Goal: Communication & Community: Answer question/provide support

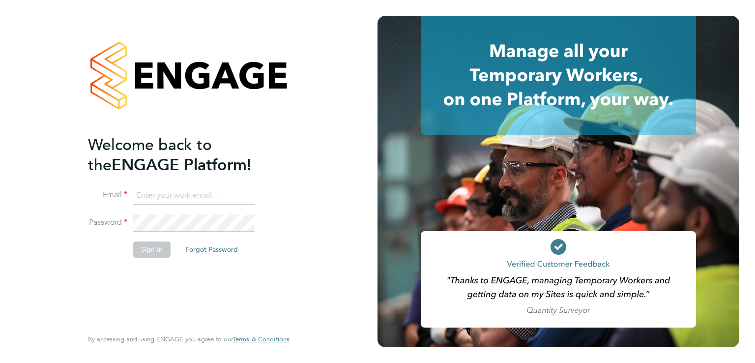
type input "[EMAIL_ADDRESS][PERSON_NAME][DOMAIN_NAME]"
click at [155, 244] on button "Sign In" at bounding box center [151, 249] width 37 height 16
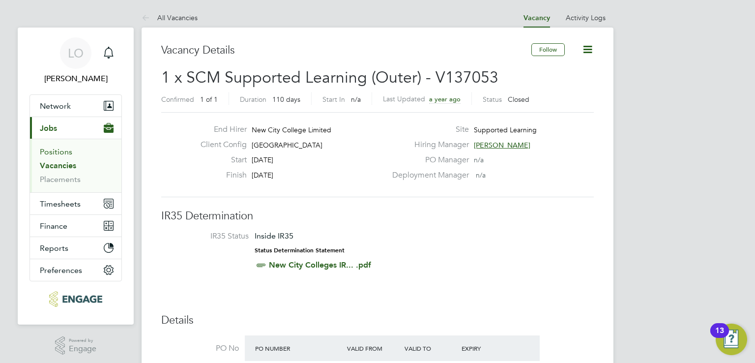
click at [60, 155] on ul "Positions Vacancies Placements" at bounding box center [75, 166] width 91 height 54
click at [60, 164] on link "Vacancies" at bounding box center [58, 165] width 36 height 9
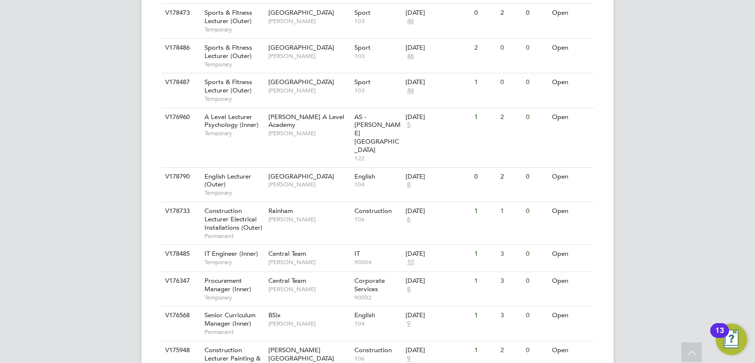
scroll to position [1054, 0]
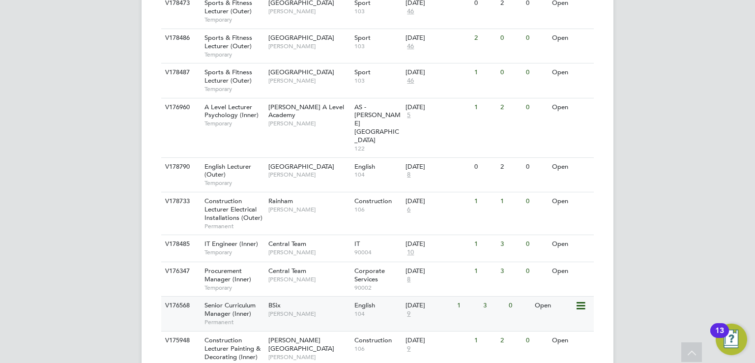
click at [232, 301] on span "Senior Curriculum Manager (Inner)" at bounding box center [230, 309] width 51 height 17
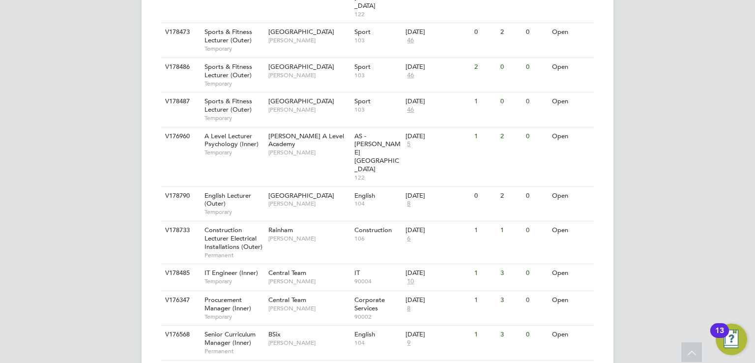
click at [713, 129] on div "LO Luke O'Neill Notifications Applications: Network Team Members Businesses Sit…" at bounding box center [377, 37] width 755 height 2125
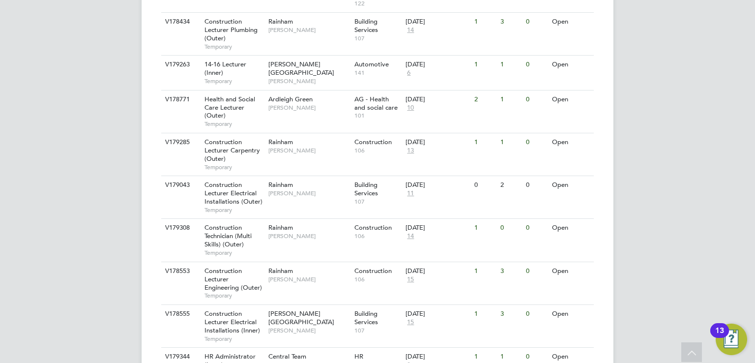
scroll to position [1617, 0]
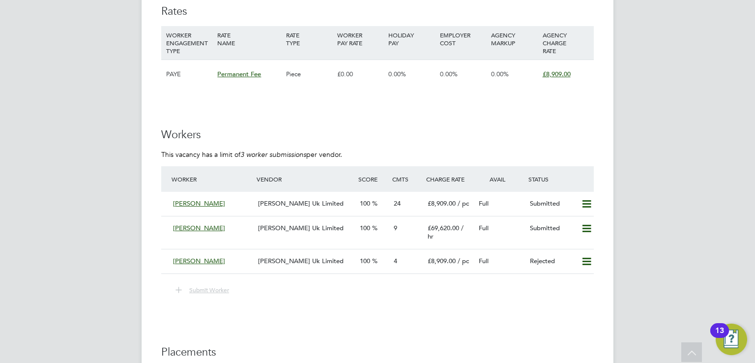
scroll to position [767, 0]
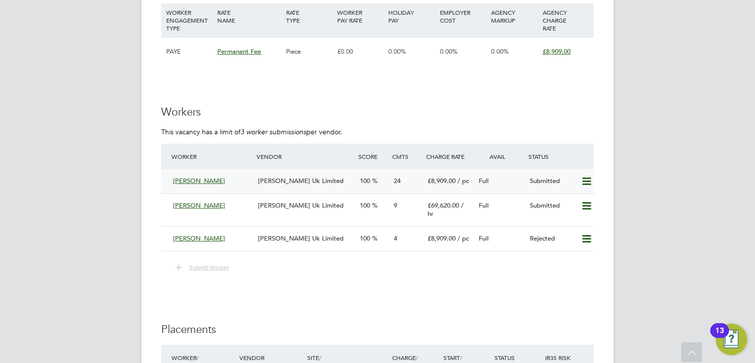
click at [306, 177] on span "Morgan Hunt Uk Limited" at bounding box center [301, 181] width 86 height 8
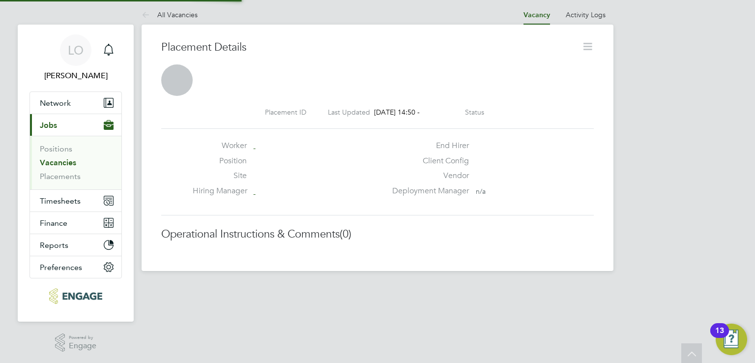
scroll to position [9, 79]
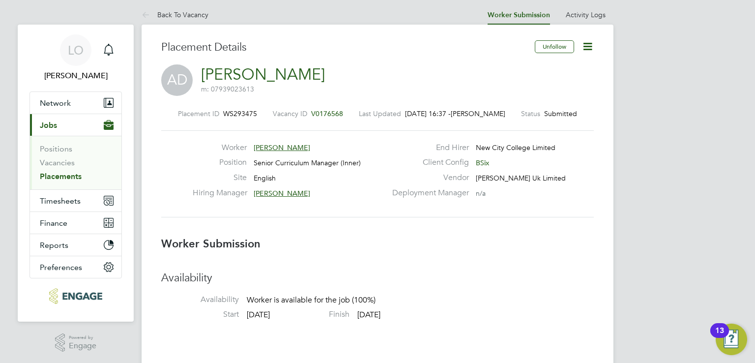
click at [352, 225] on div "Placement ID WS293475 Vacancy ID V0176568 Last Updated 04 Aug 2025, 16:37 - Luk…" at bounding box center [377, 163] width 433 height 132
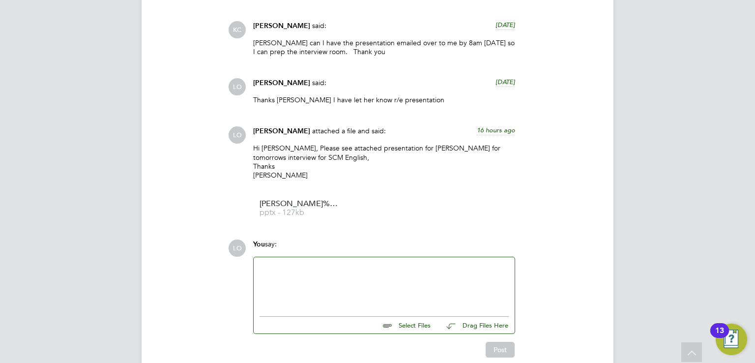
click at [352, 263] on div at bounding box center [384, 284] width 249 height 42
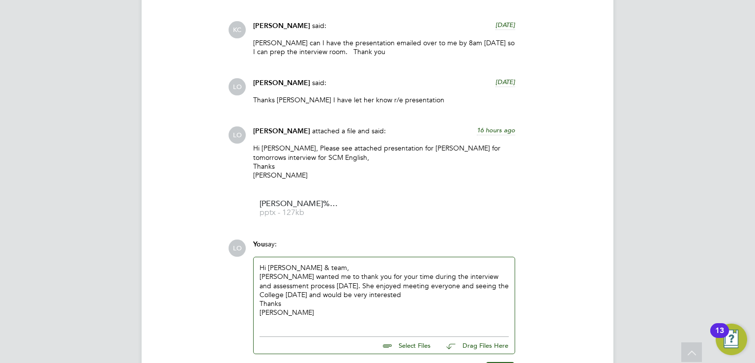
click at [401, 272] on div "Annie Dao wanted me to thank you for your time during the interview and assessm…" at bounding box center [384, 285] width 249 height 27
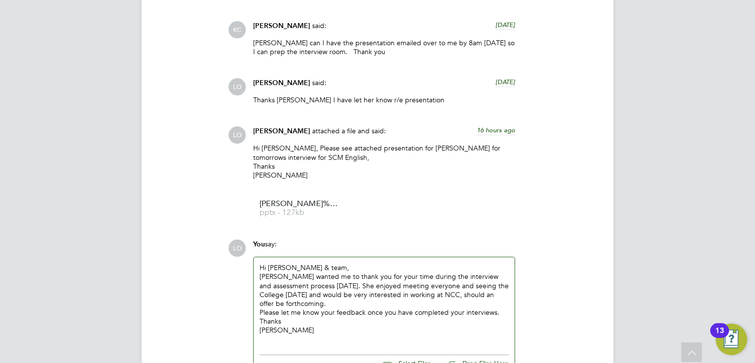
click at [582, 239] on div "LO You say: Hi Fiona & team, Annie Dao wanted me to thank you for your time dur…" at bounding box center [411, 317] width 366 height 156
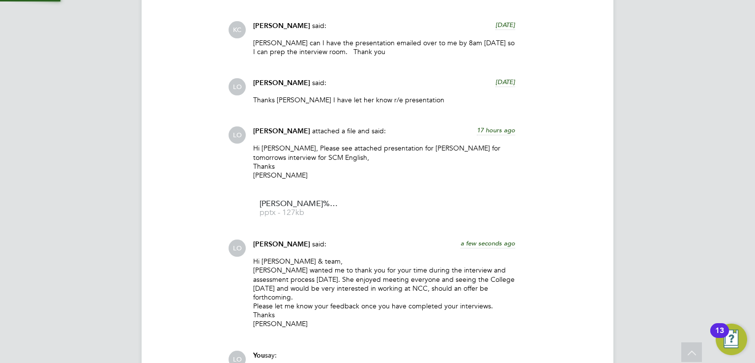
scroll to position [3048, 0]
